Goal: Task Accomplishment & Management: Use online tool/utility

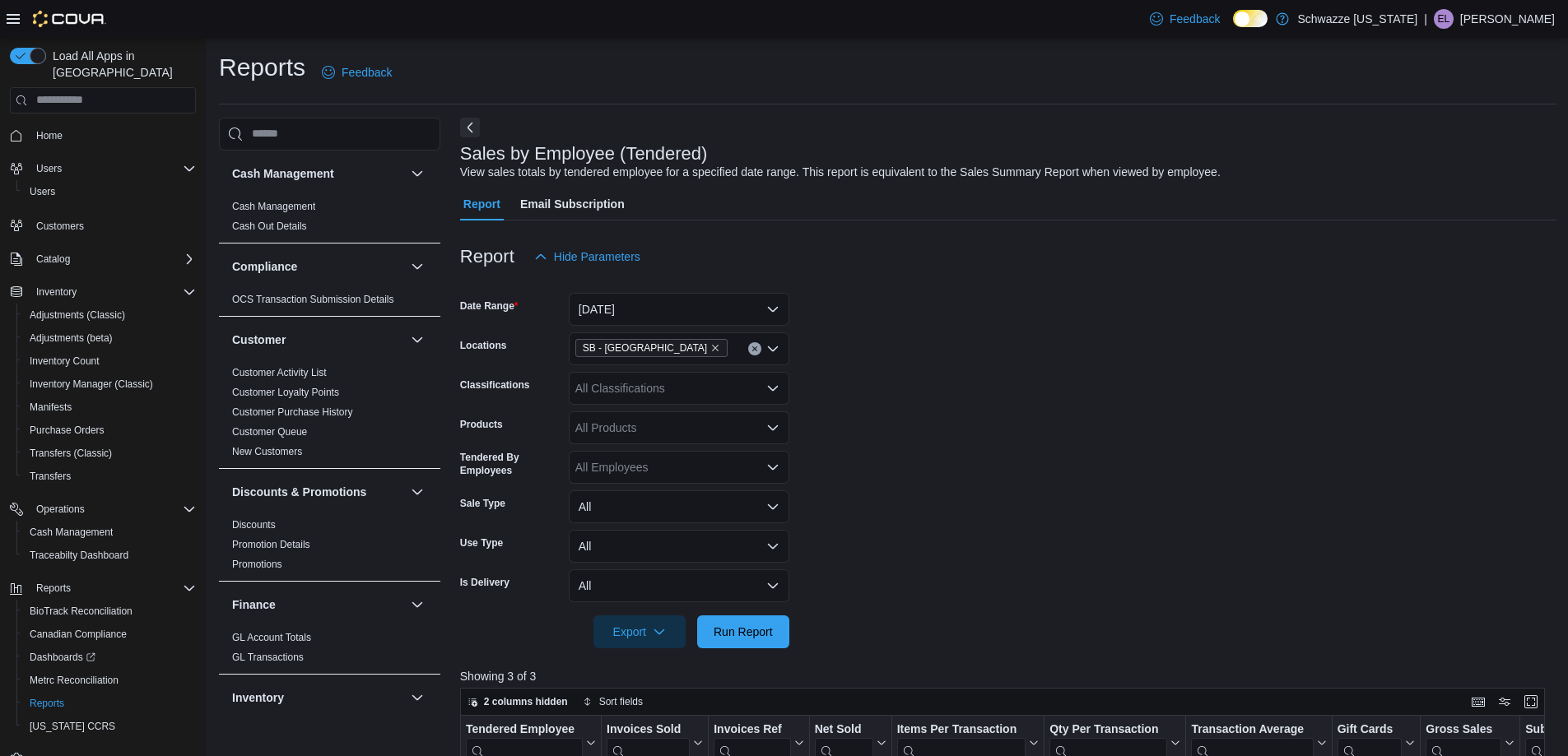
scroll to position [549, 0]
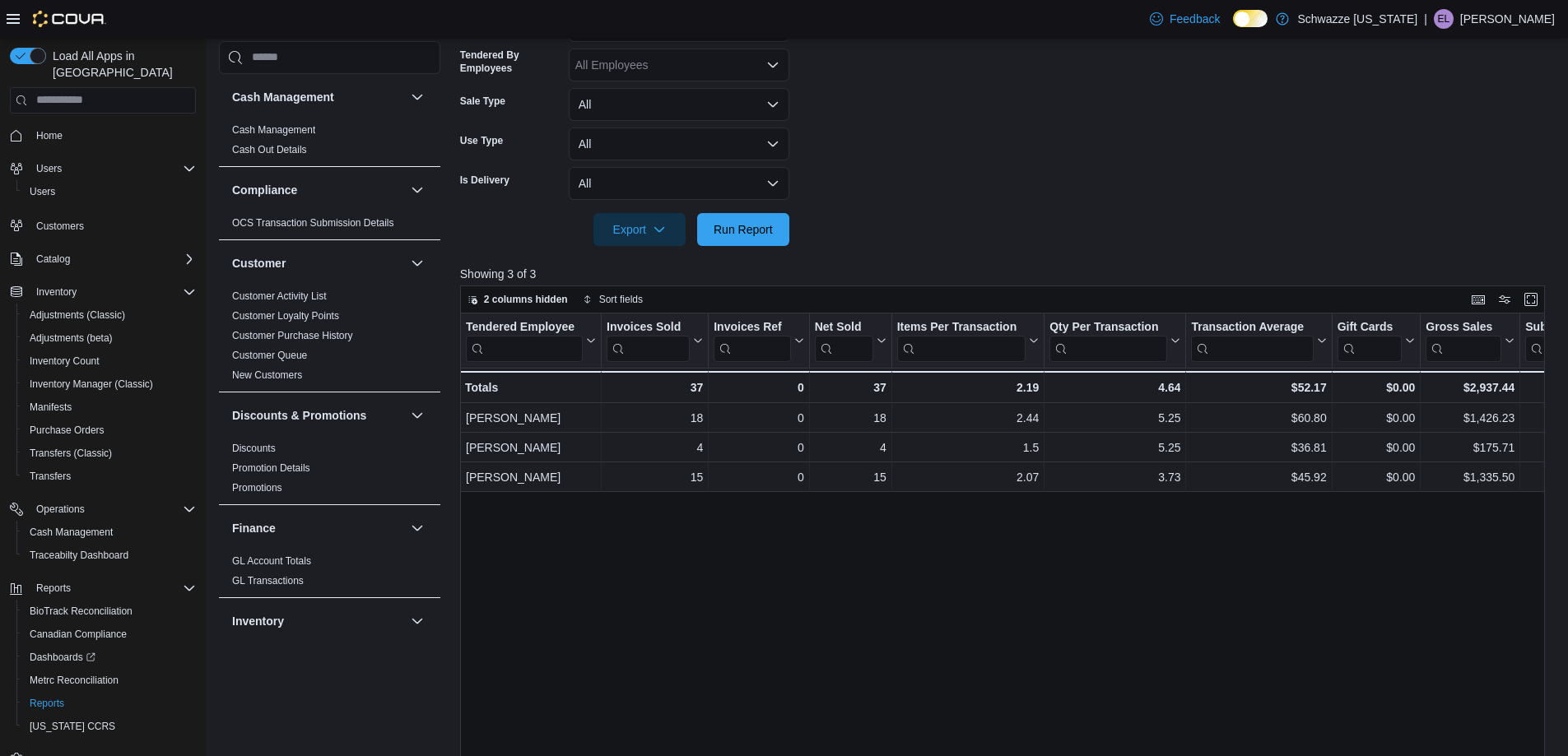
scroll to position [411, 0]
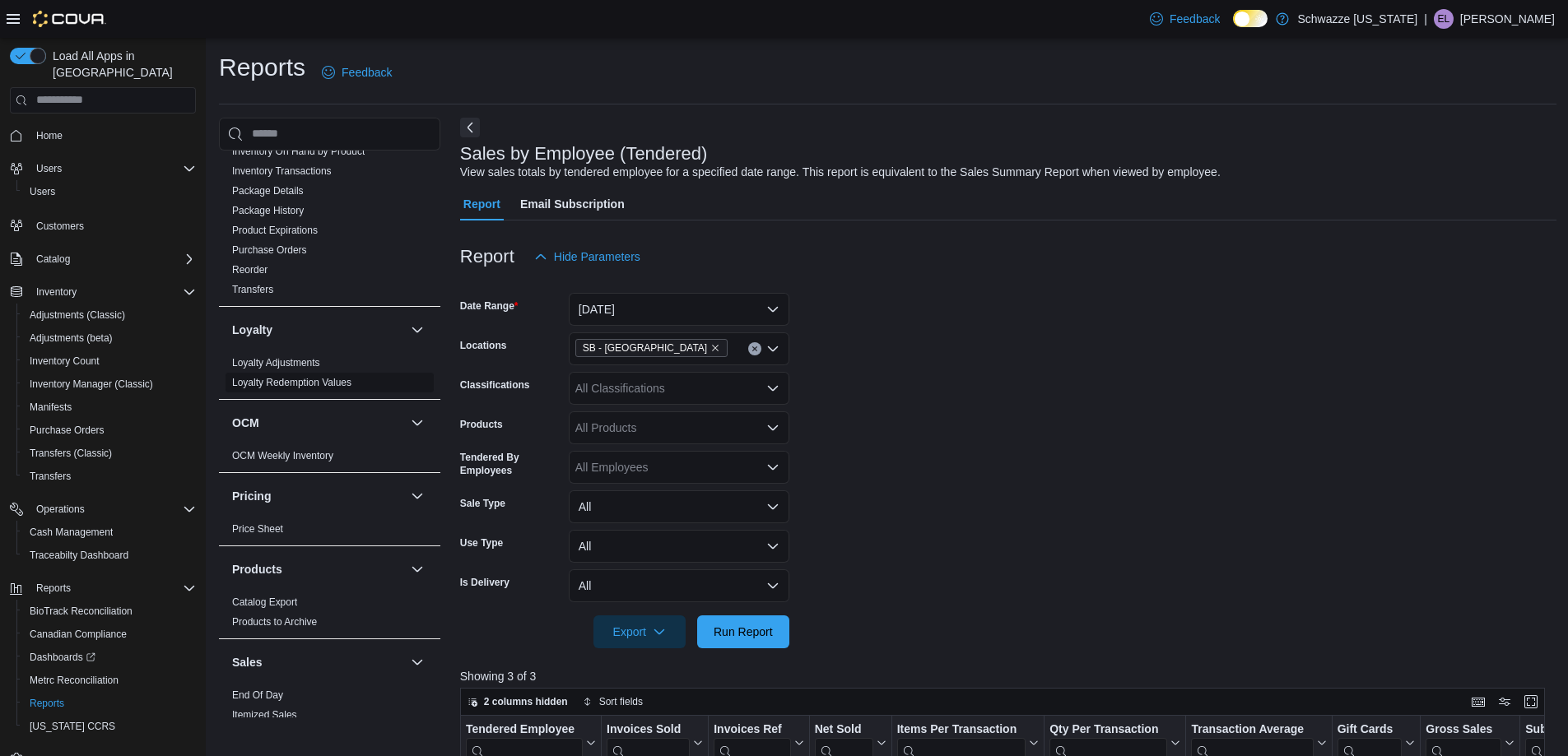
scroll to position [658, 0]
click at [235, 697] on link "End Of Day" at bounding box center [258, 695] width 51 height 12
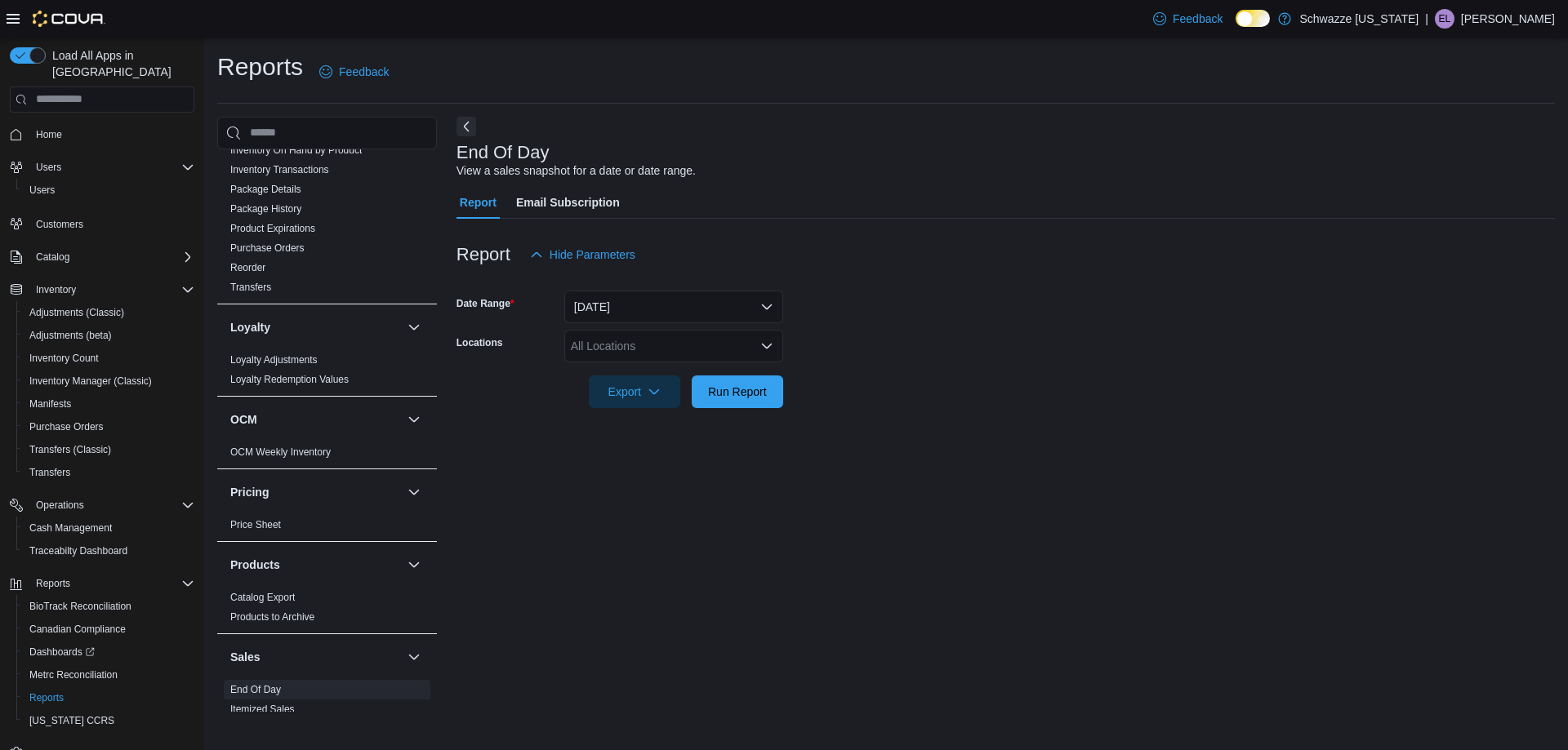
click at [695, 348] on div "All Locations" at bounding box center [673, 346] width 219 height 33
type input "***"
click at [667, 372] on span "SB - Louisville" at bounding box center [680, 374] width 144 height 16
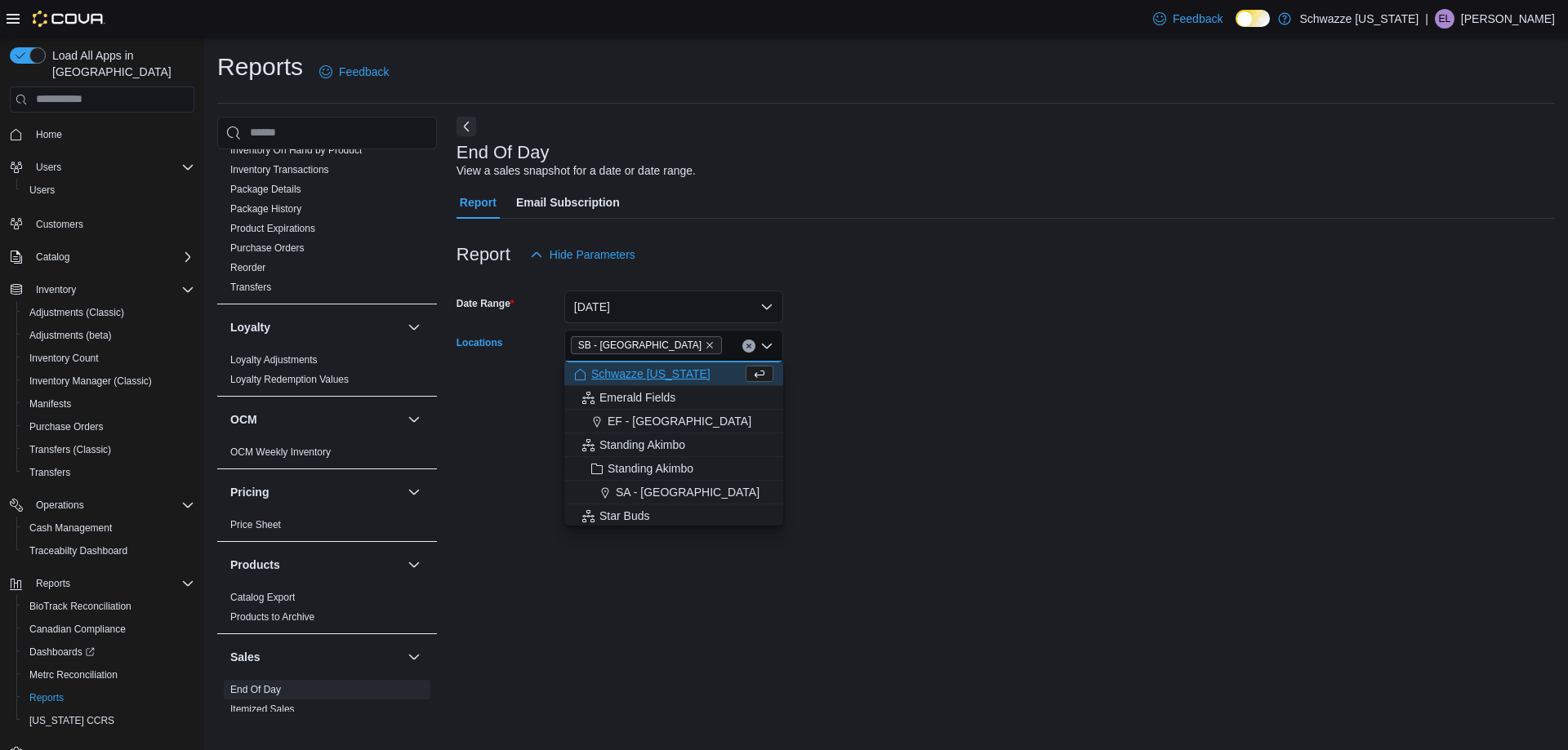
click at [956, 411] on div at bounding box center [1005, 418] width 1099 height 20
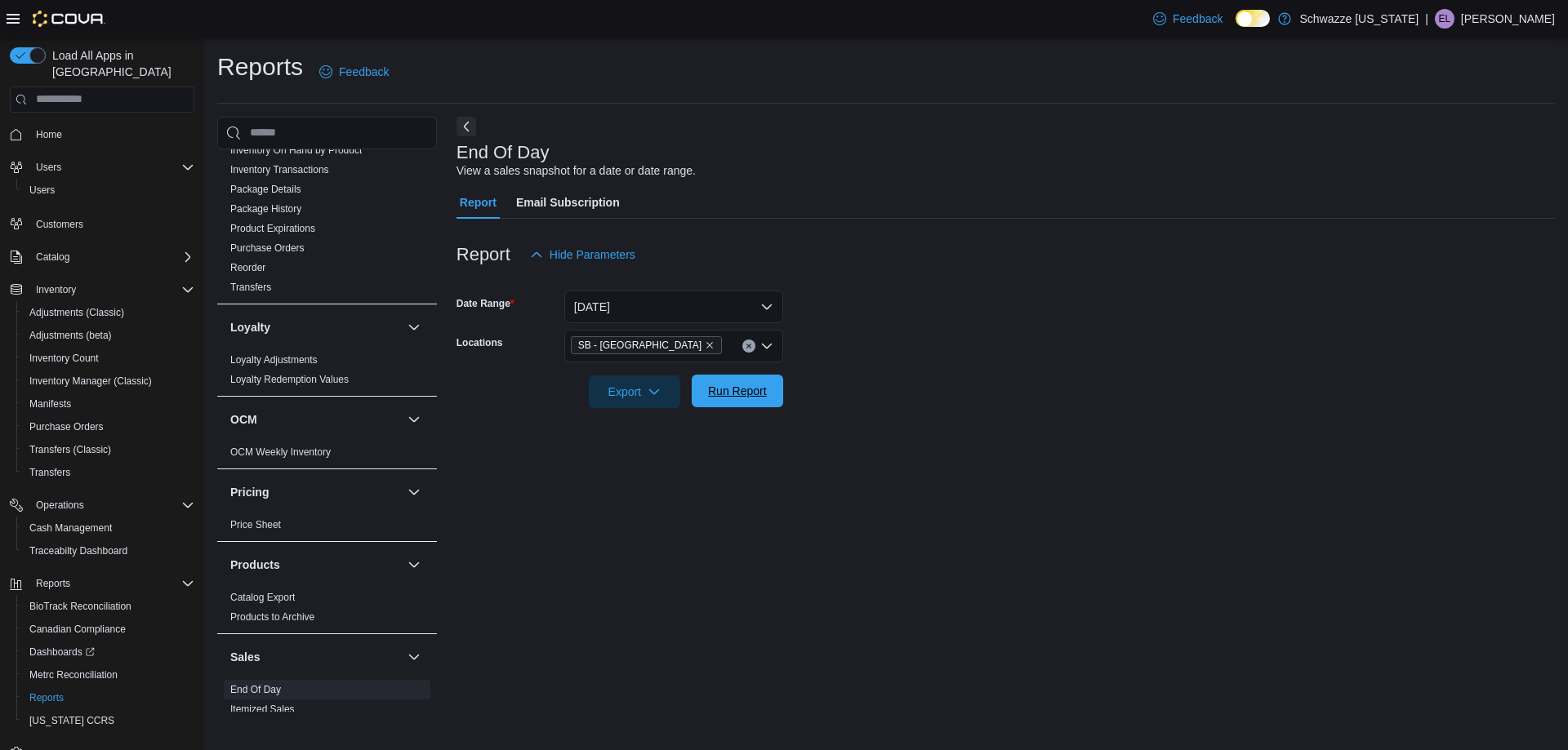
click at [755, 388] on span "Run Report" at bounding box center [737, 391] width 59 height 16
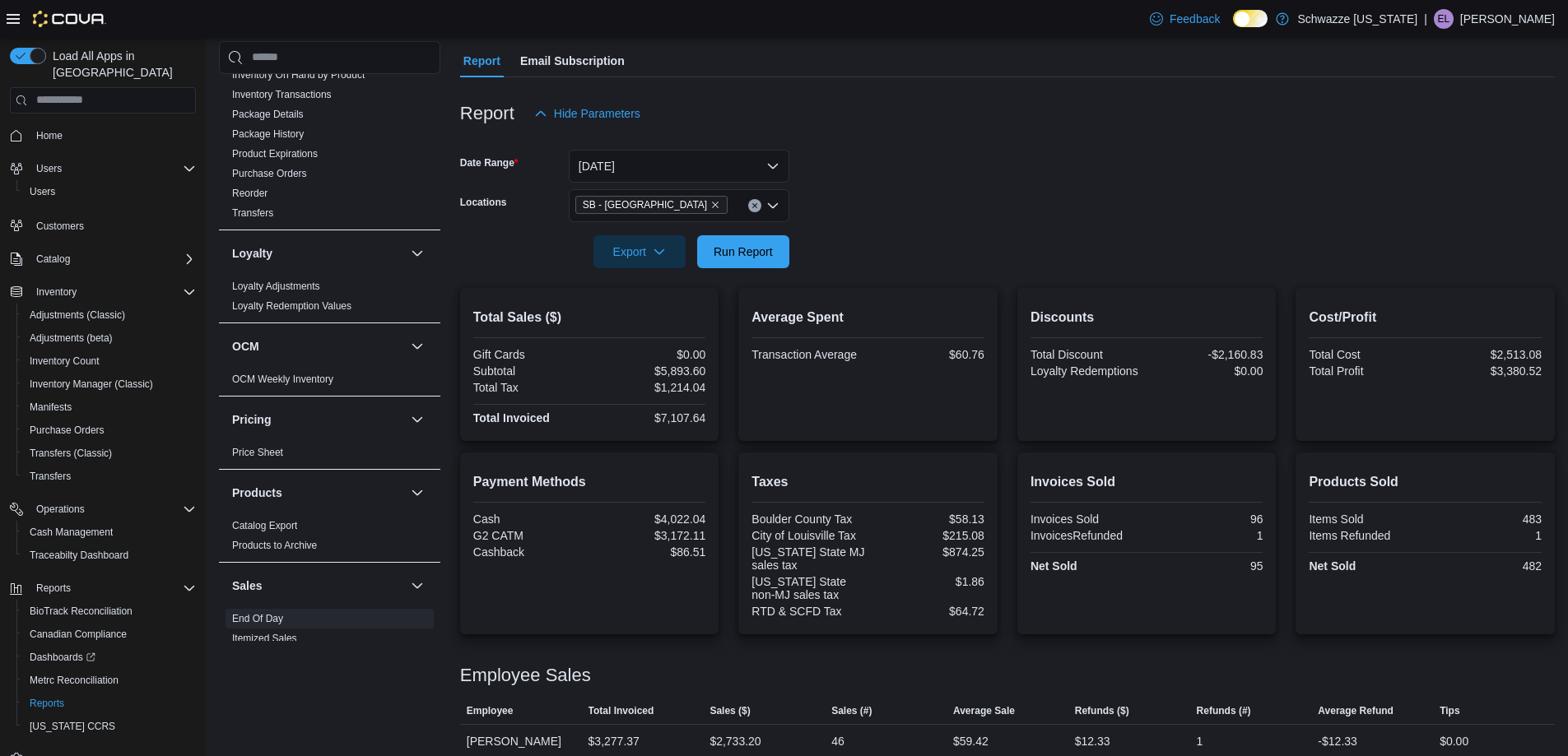
scroll to position [115, 0]
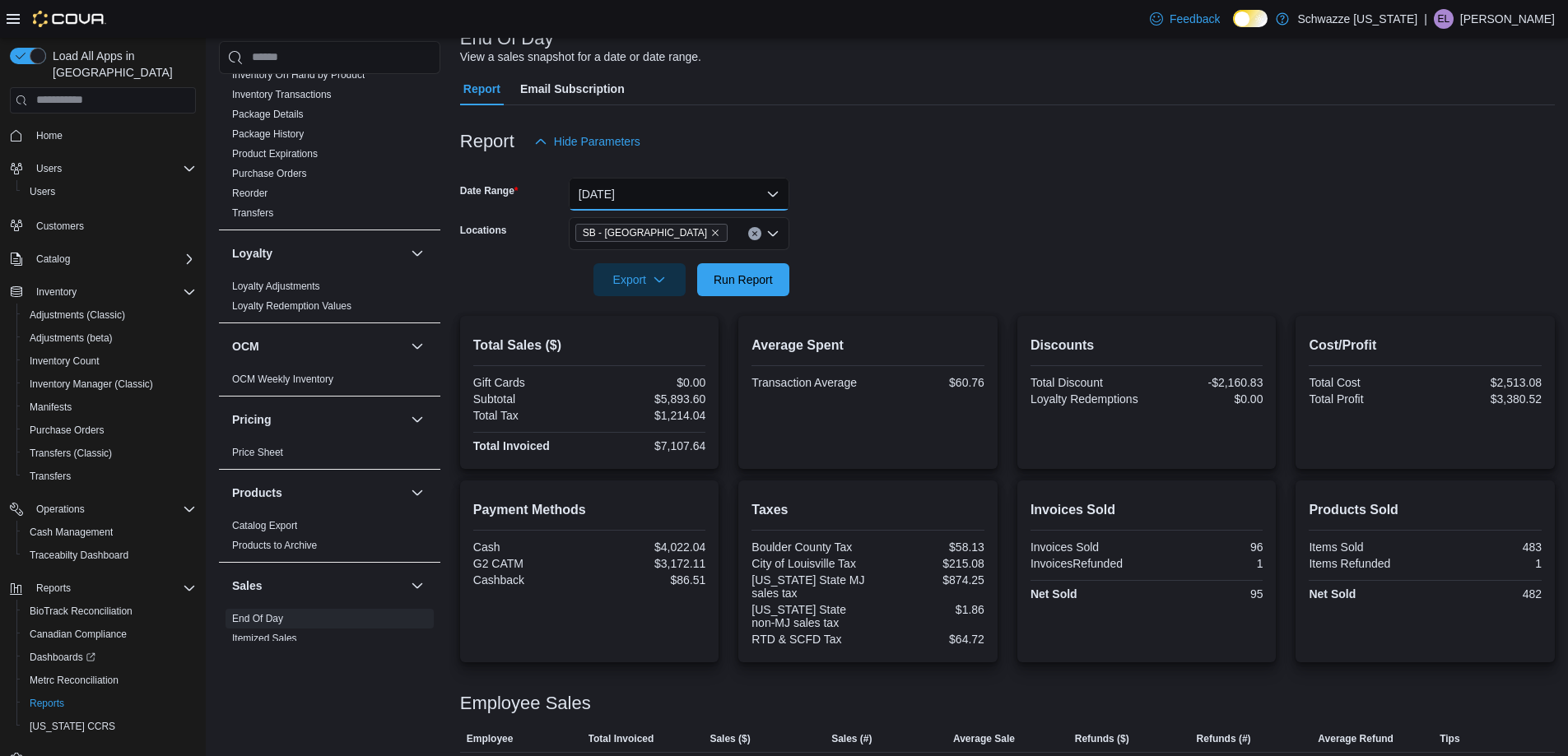
click at [759, 191] on button "[DATE]" at bounding box center [678, 194] width 220 height 33
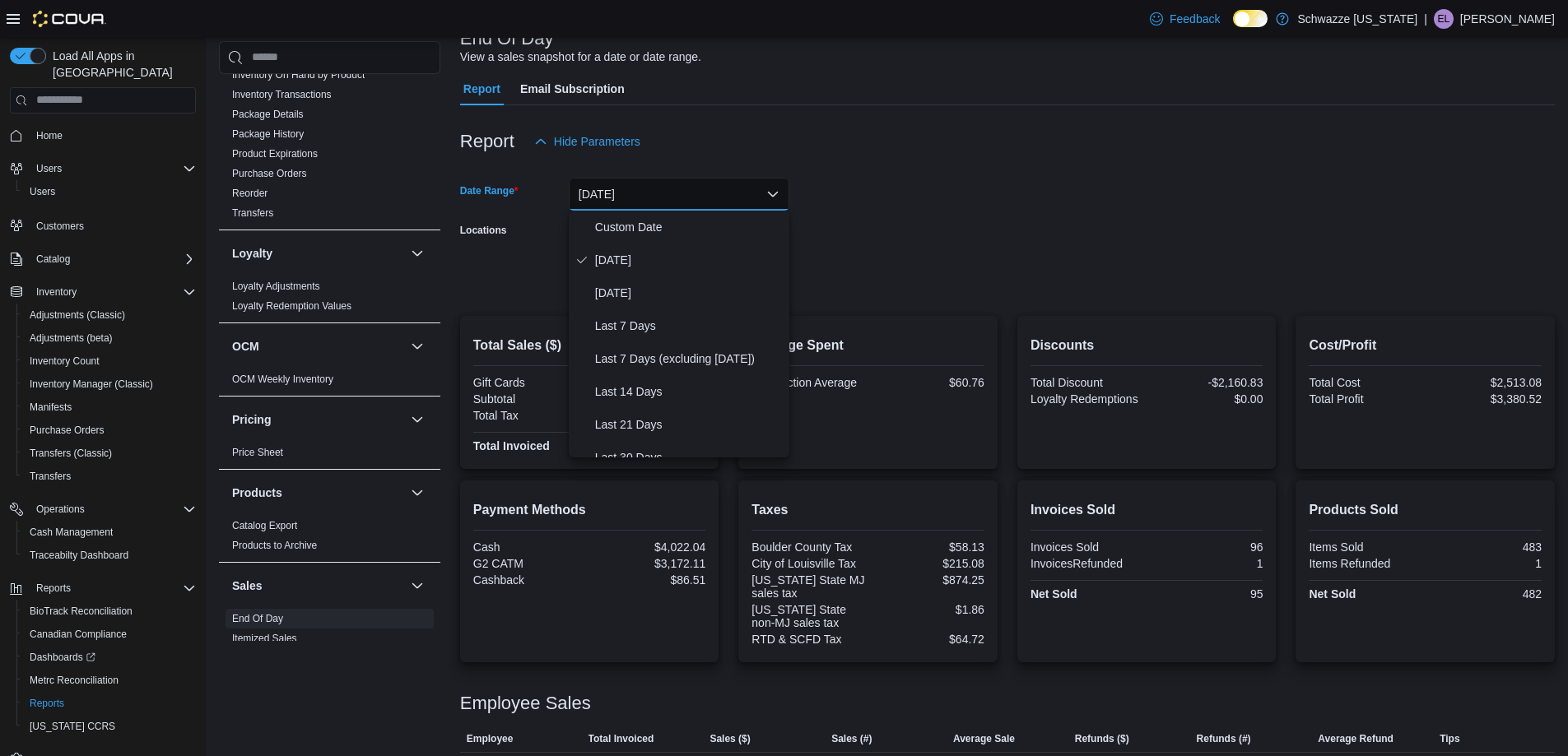
click at [759, 191] on button "[DATE]" at bounding box center [678, 194] width 220 height 33
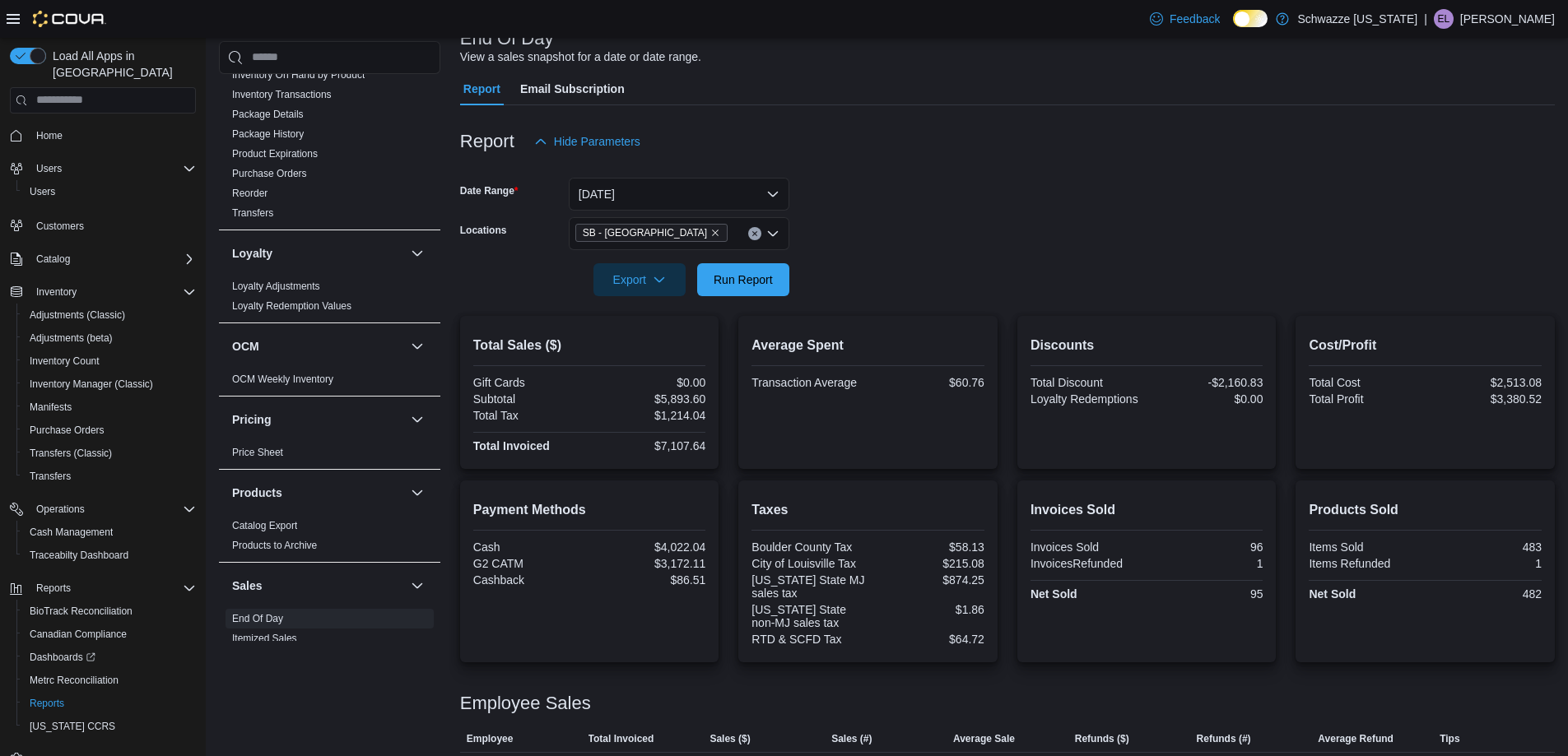
click at [688, 243] on div "SB - Louisville" at bounding box center [678, 234] width 220 height 33
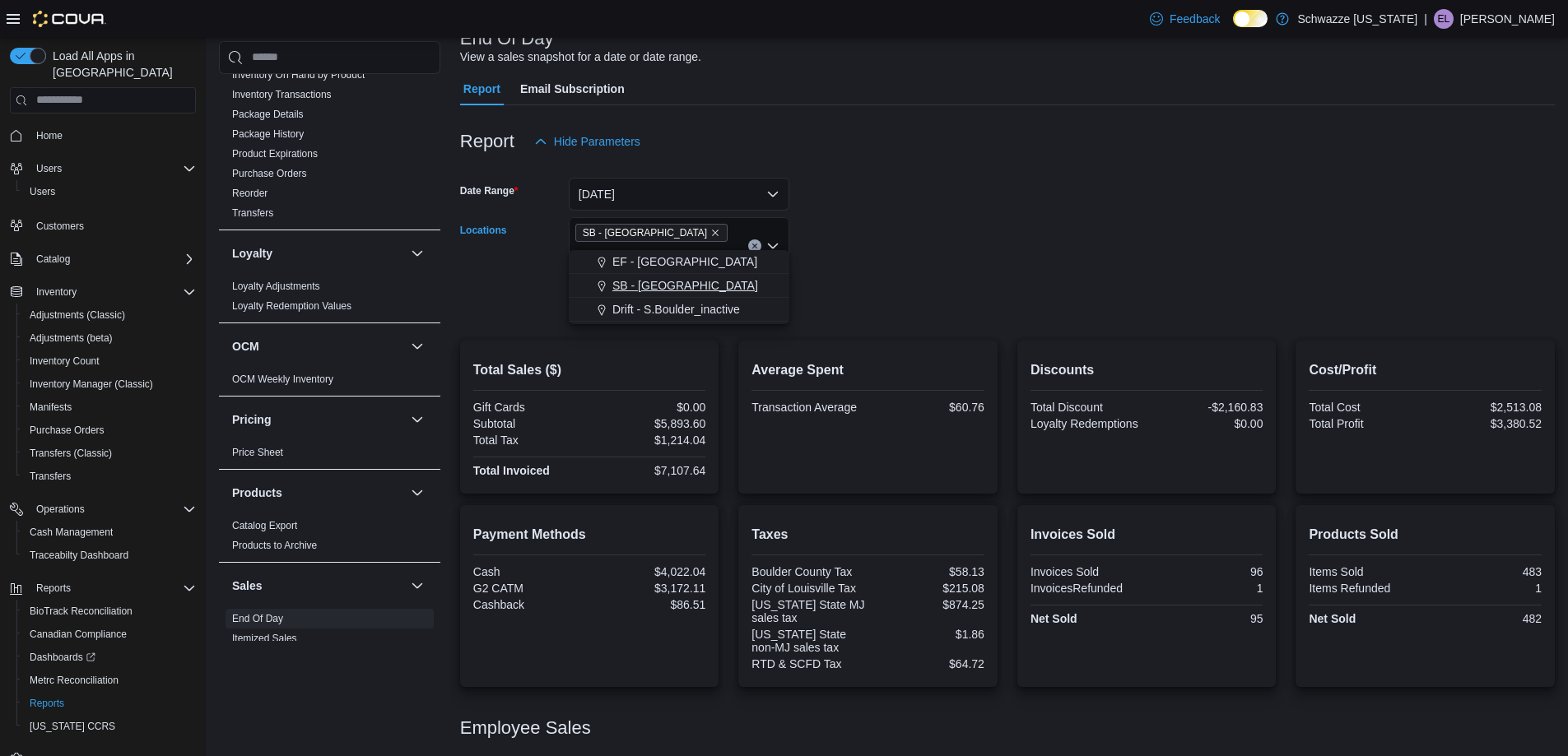
type input "***"
click at [654, 286] on span "SB - [GEOGRAPHIC_DATA]" at bounding box center [685, 285] width 145 height 16
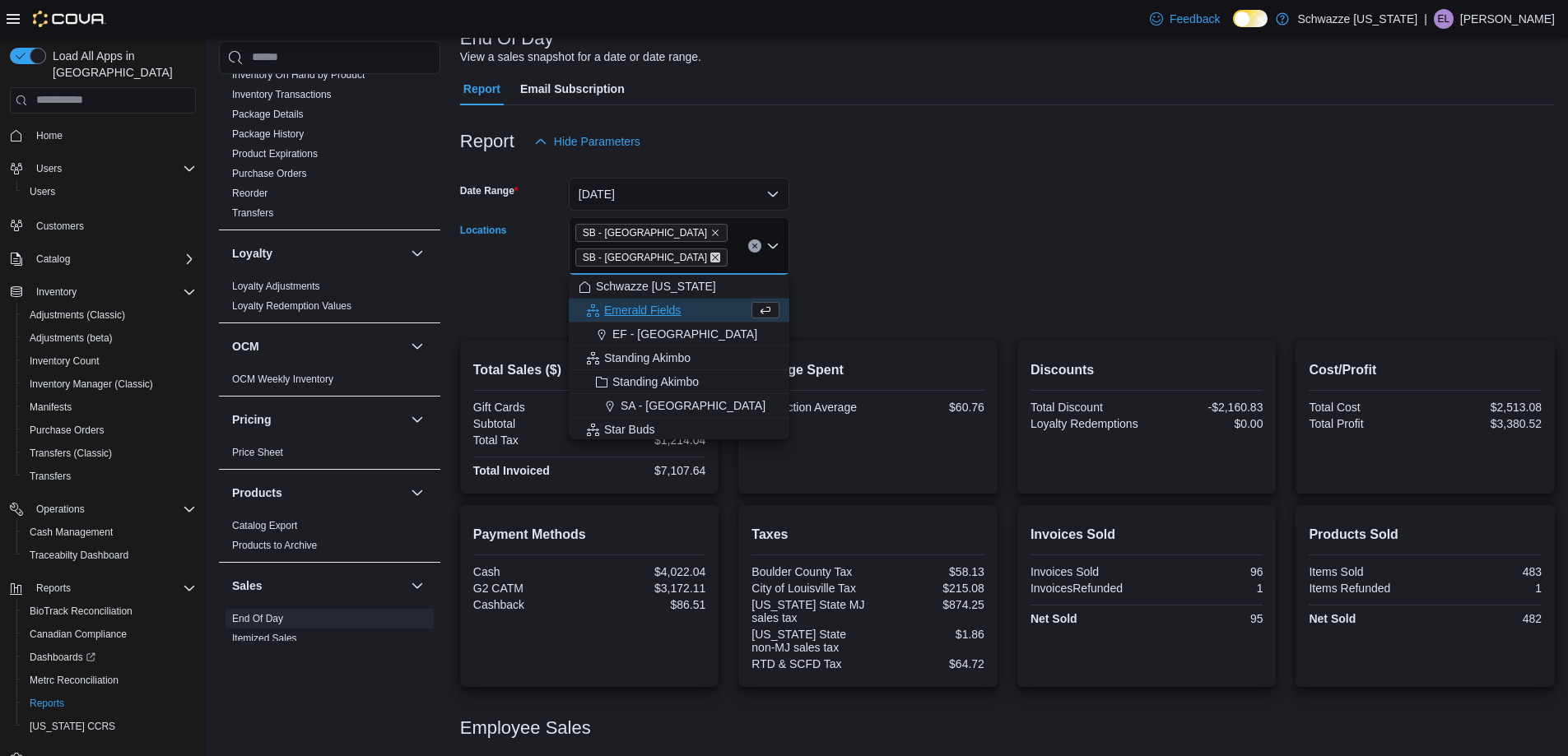
click at [710, 260] on icon "Remove SB - Louisville from selection in this group" at bounding box center [715, 257] width 10 height 10
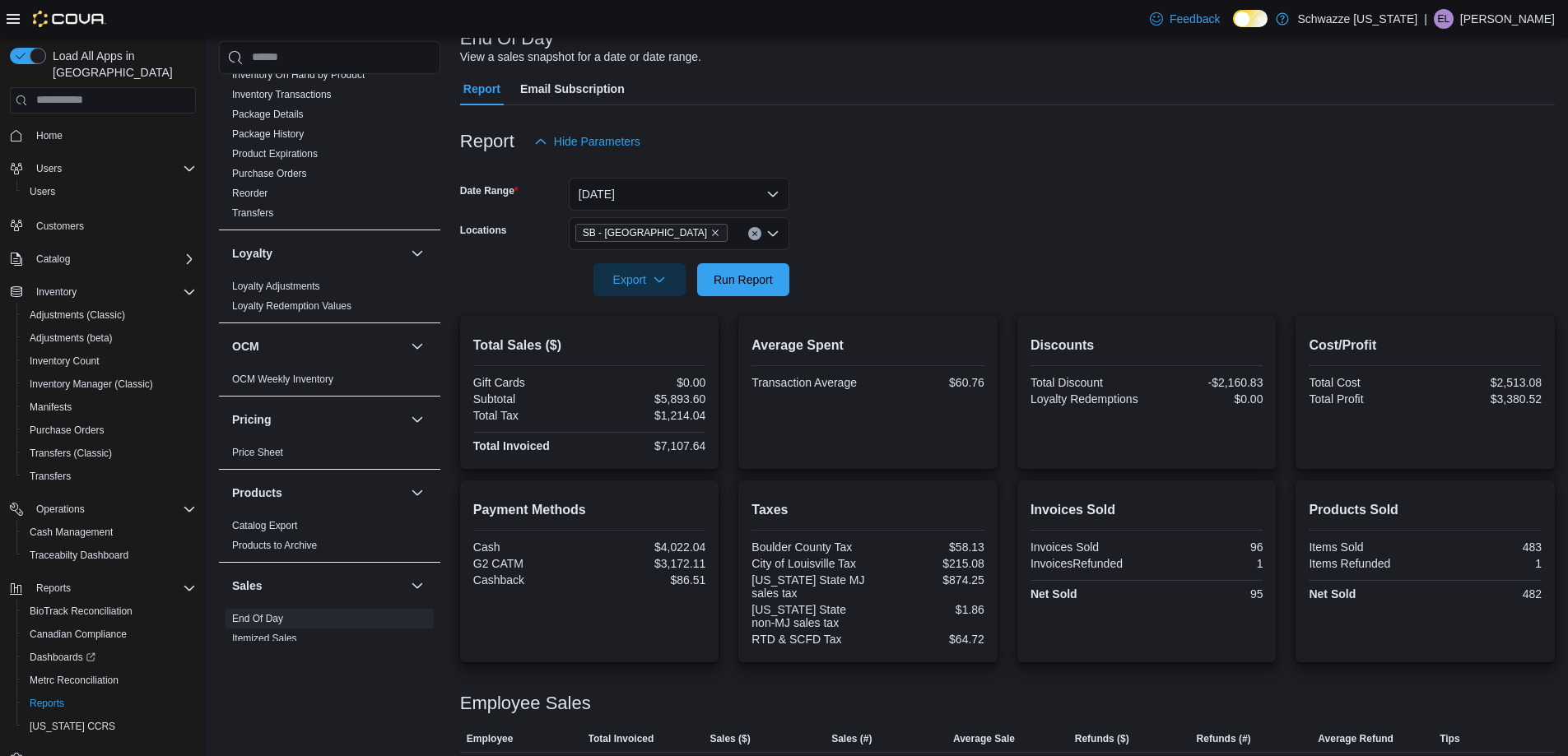
click at [820, 256] on div at bounding box center [1007, 257] width 1094 height 13
click at [772, 279] on span "Run Report" at bounding box center [742, 279] width 59 height 16
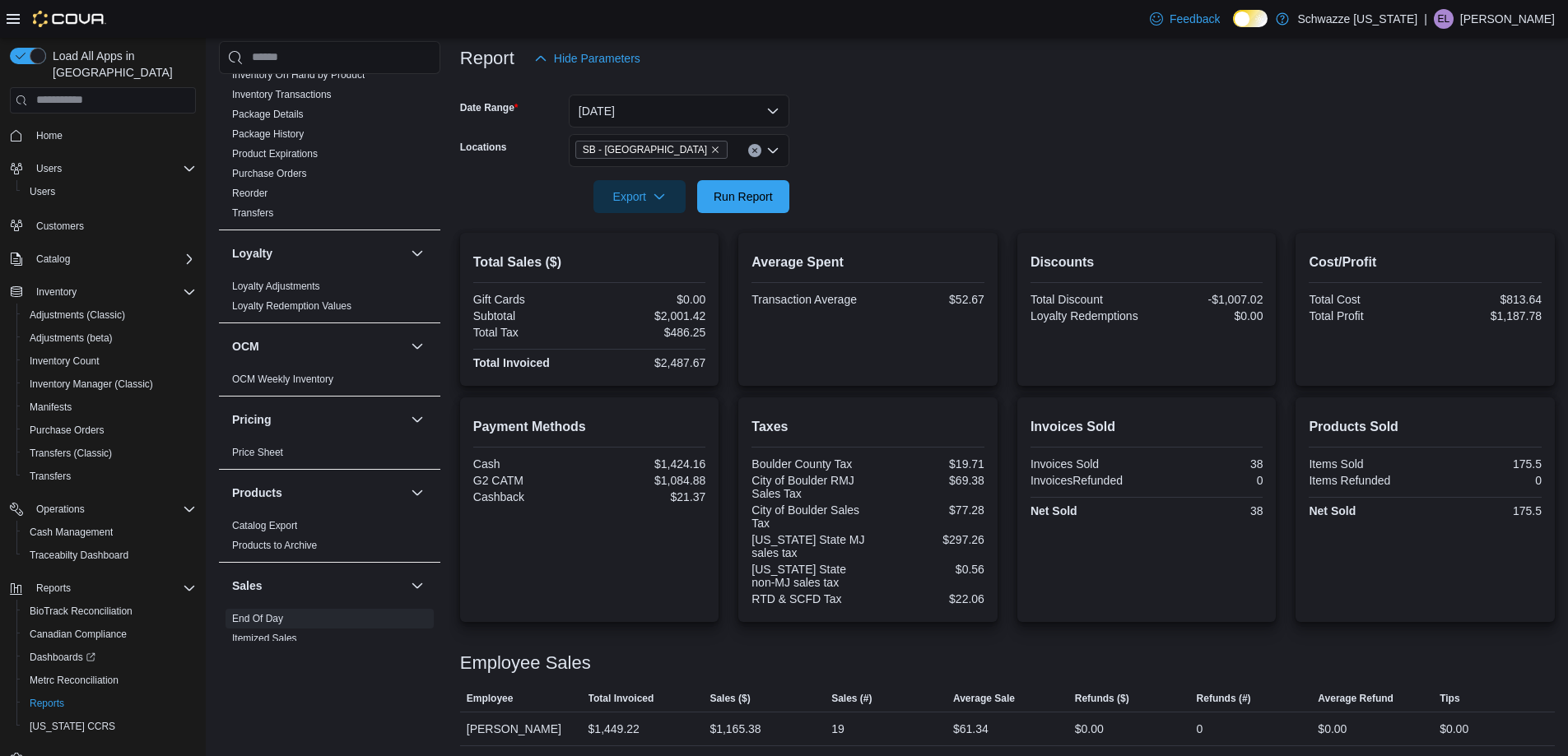
scroll to position [269, 0]
